Goal: Information Seeking & Learning: Learn about a topic

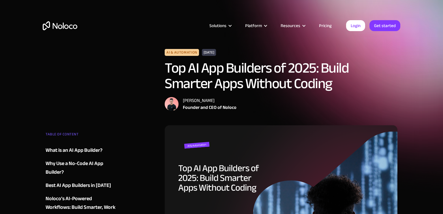
click at [63, 28] on img "home" at bounding box center [60, 25] width 35 height 9
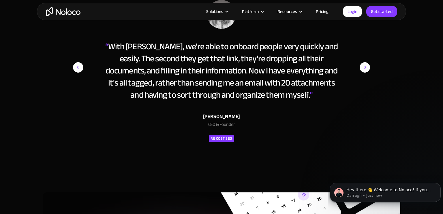
scroll to position [2594, 0]
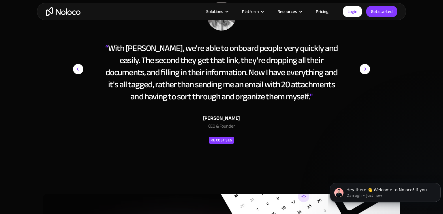
click at [365, 71] on img "next slide" at bounding box center [364, 69] width 10 height 135
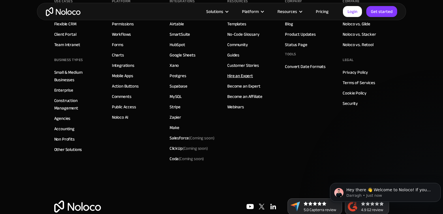
scroll to position [3298, 0]
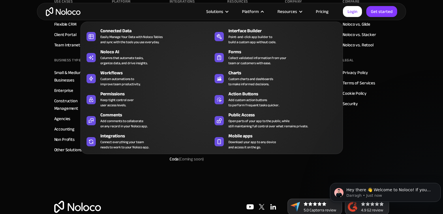
click at [264, 15] on nav "Connected Data Easily Manage Your Data with Noloco Tables and sync with the too…" at bounding box center [211, 84] width 262 height 141
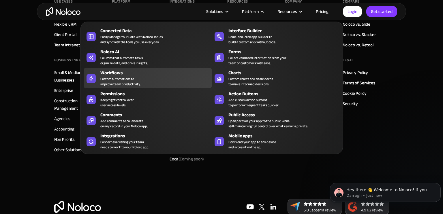
click at [118, 84] on div "Custom automations to improve team productivity." at bounding box center [120, 81] width 40 height 10
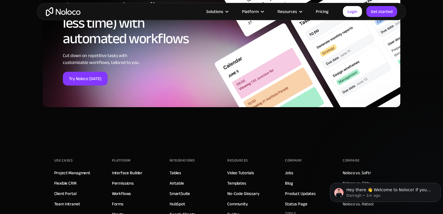
scroll to position [2056, 0]
